Goal: Navigation & Orientation: Find specific page/section

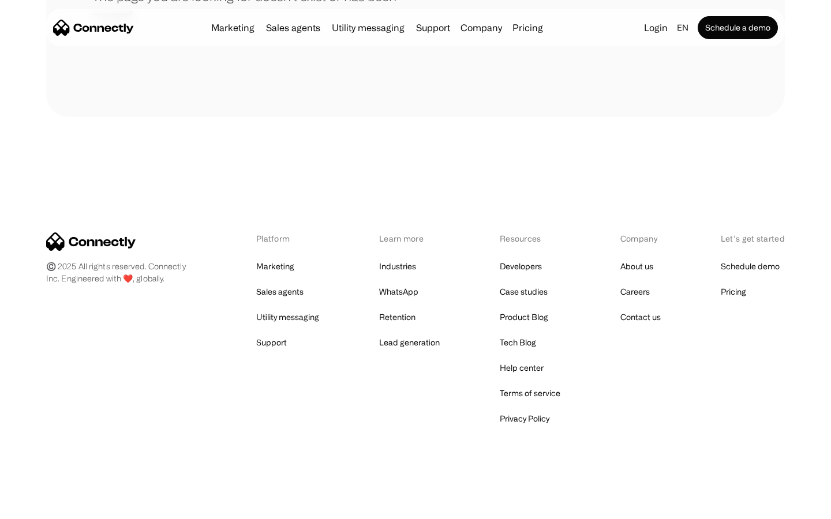
scroll to position [211, 0]
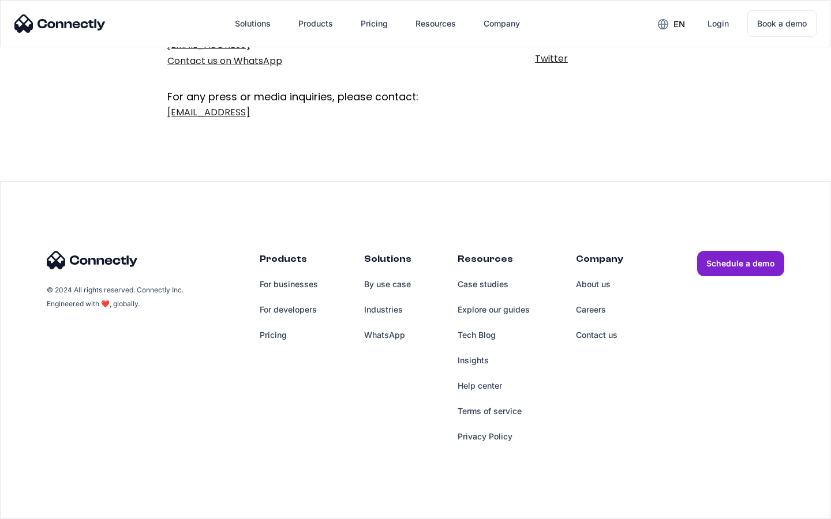
scroll to position [189, 0]
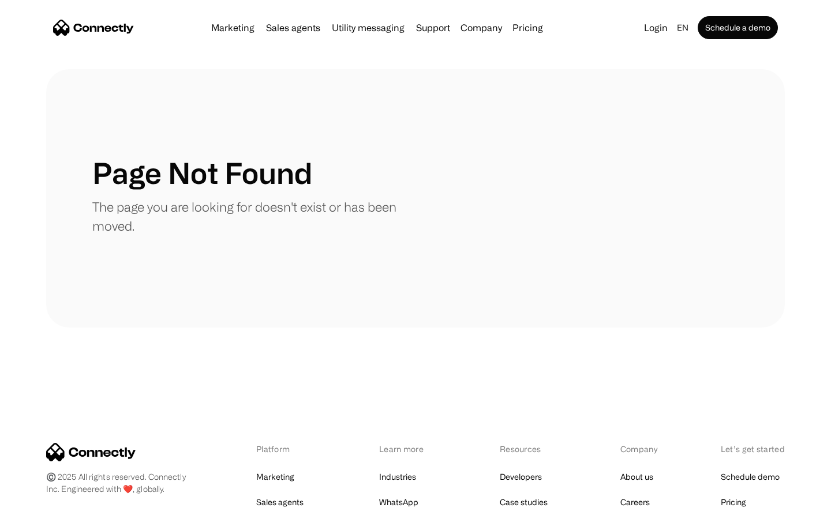
scroll to position [211, 0]
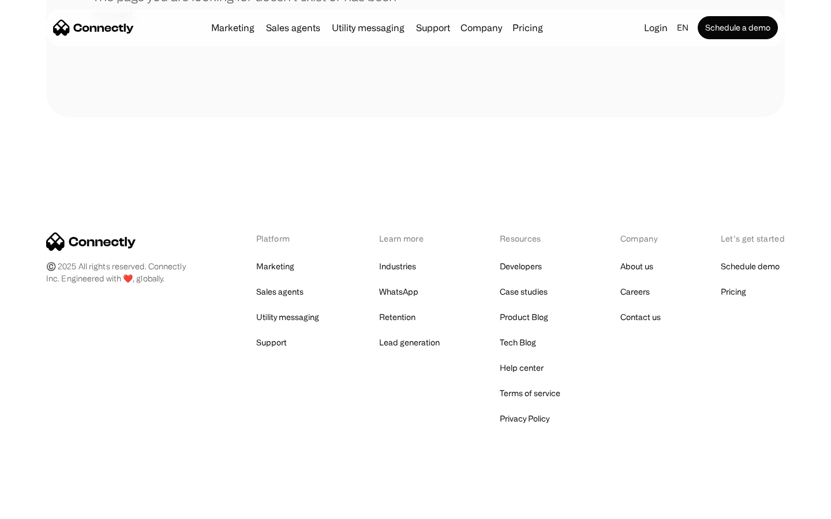
scroll to position [211, 0]
